Goal: Find specific page/section: Find specific page/section

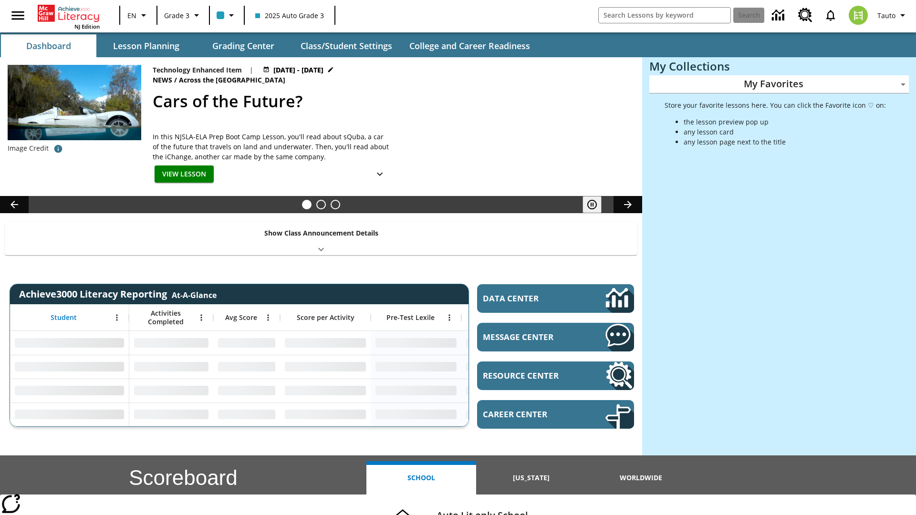
click at [779, 84] on body "Skip to main content NJ Edition EN Grade 3 2025 Auto Grade 3 Search Tauto Dashb…" at bounding box center [458, 380] width 916 height 761
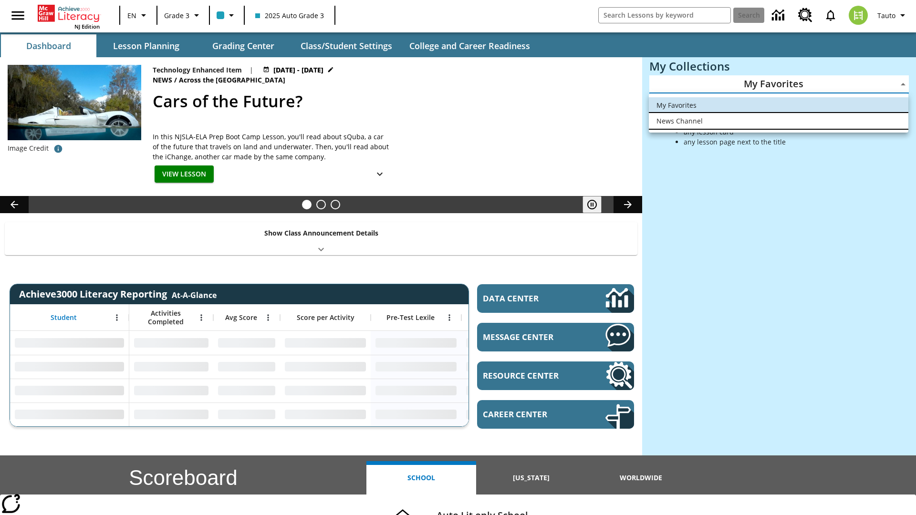
click at [779, 121] on li "News Channel" at bounding box center [779, 121] width 260 height 16
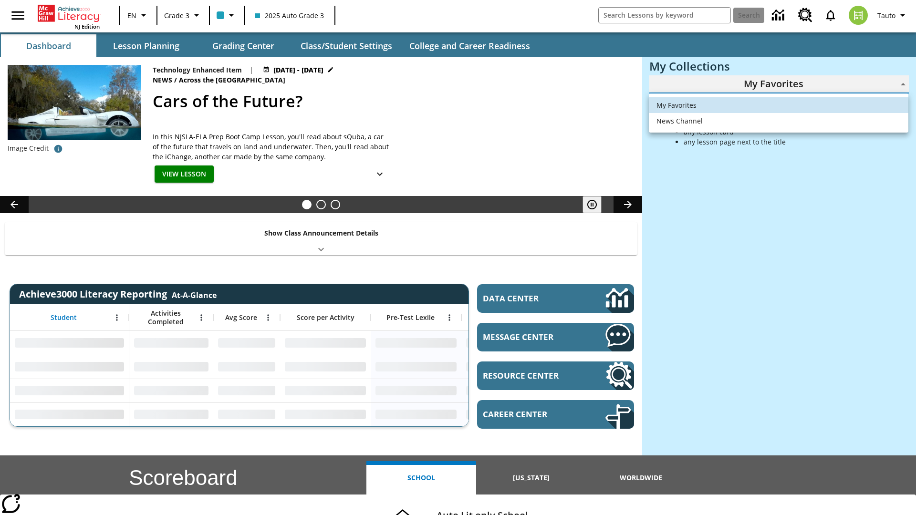
type input "120"
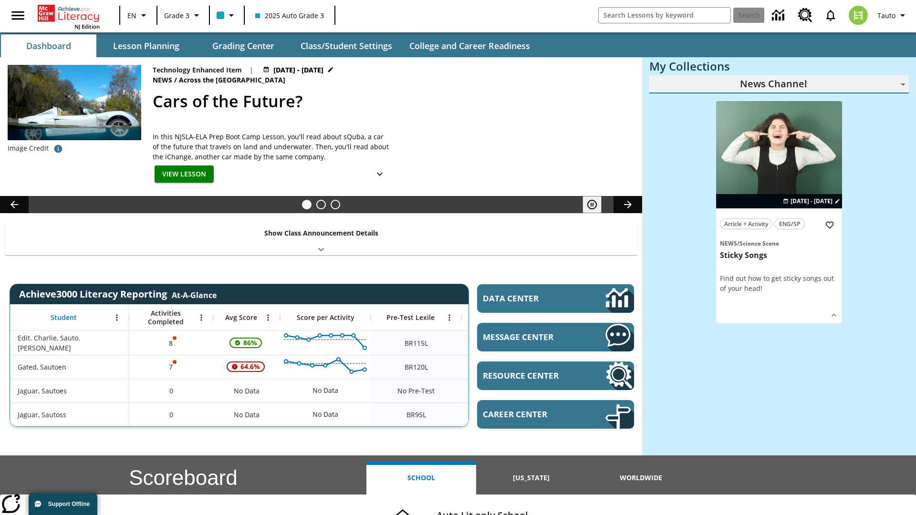
scroll to position [57, 0]
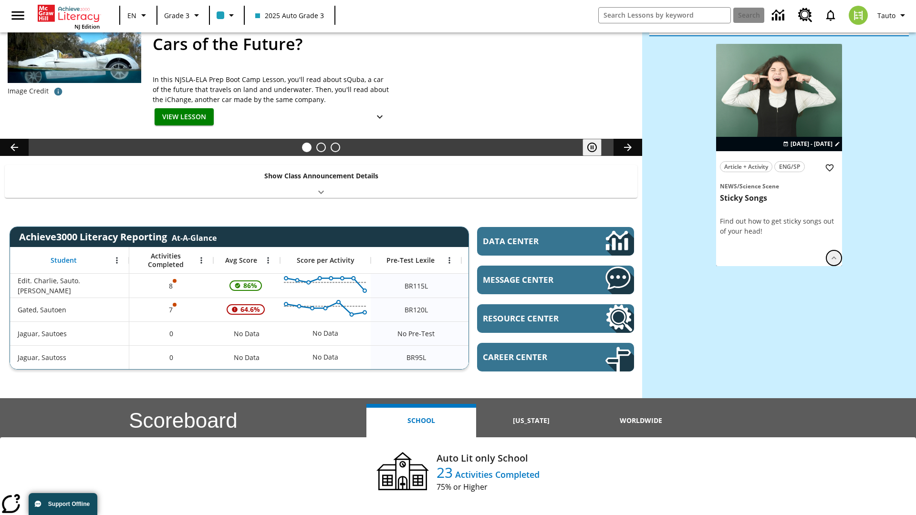
click at [834, 253] on icon "Show Details" at bounding box center [834, 258] width 10 height 10
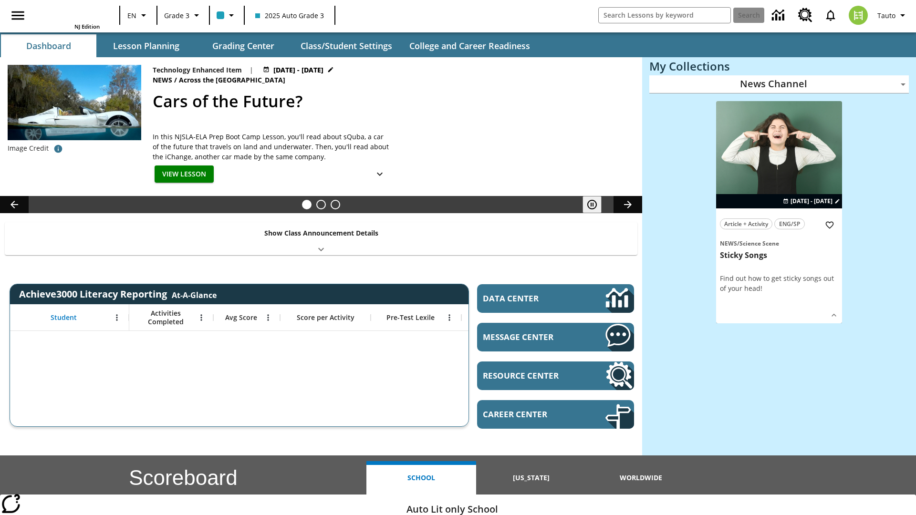
scroll to position [12, 0]
